Goal: Information Seeking & Learning: Learn about a topic

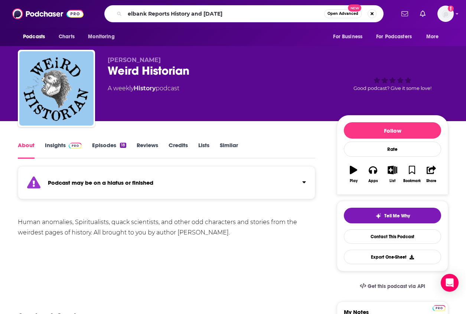
click at [127, 14] on input "elbank Reports History and [DATE]" at bounding box center [224, 14] width 199 height 12
type input "Axelbank Reports History and [DATE]"
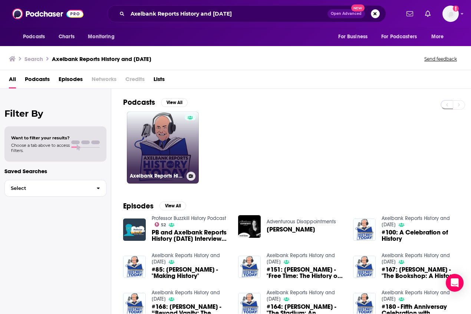
click at [157, 145] on link "Axelbank Reports History and [DATE]" at bounding box center [163, 147] width 72 height 72
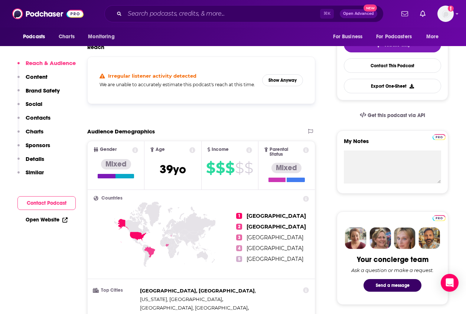
scroll to position [98, 0]
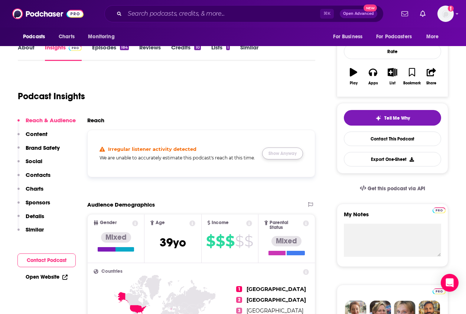
click at [264, 150] on button "Show Anyway" at bounding box center [282, 153] width 41 height 12
